Goal: Task Accomplishment & Management: Complete application form

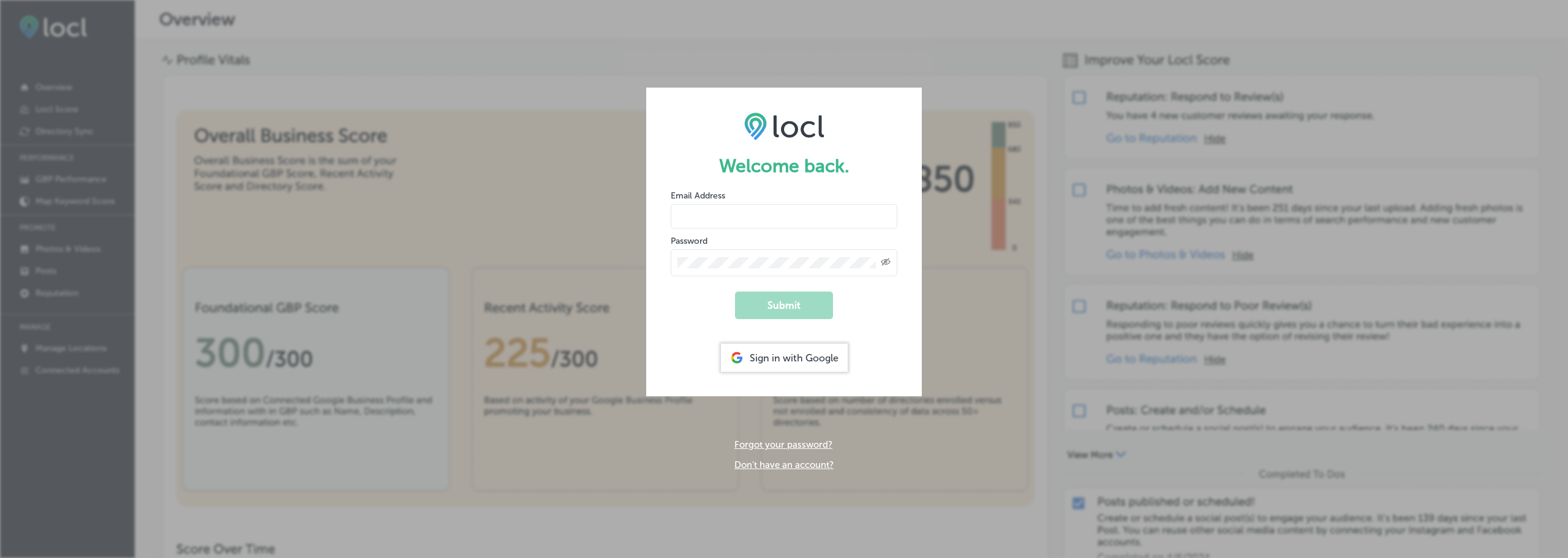
type input "CARPEJ@ICLOUD.COM"
click at [789, 311] on button "Submit" at bounding box center [783, 305] width 98 height 27
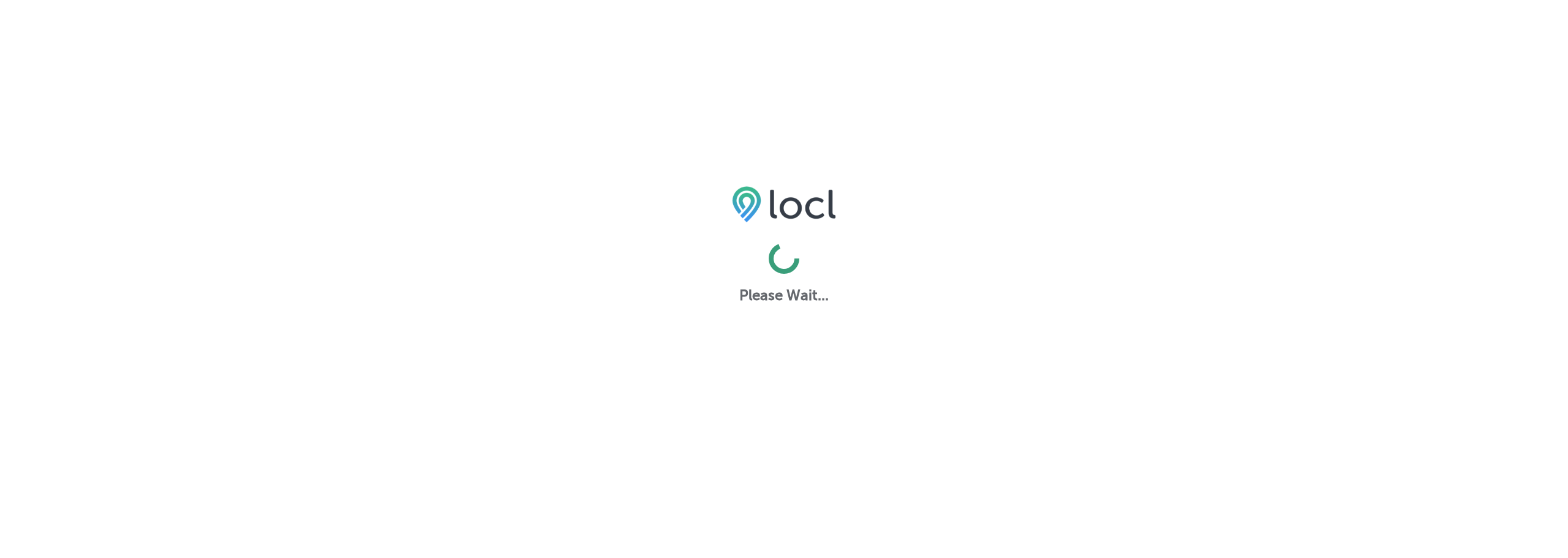
select select "US"
